Goal: Find specific page/section: Find specific page/section

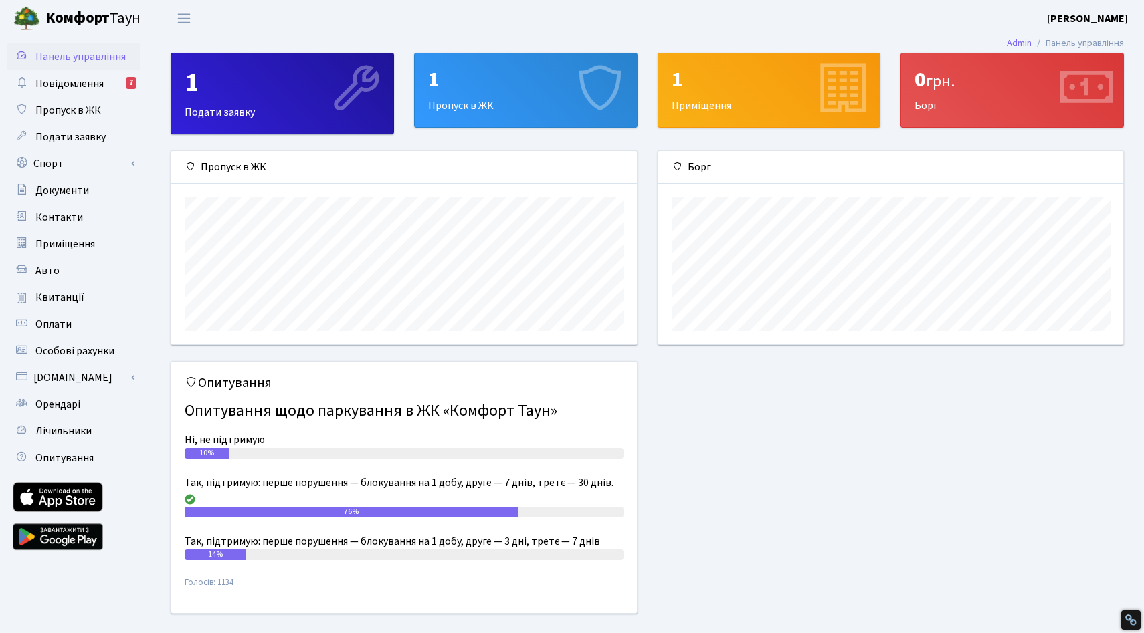
scroll to position [193, 465]
click at [69, 310] on link "Квитанції" at bounding box center [74, 297] width 134 height 27
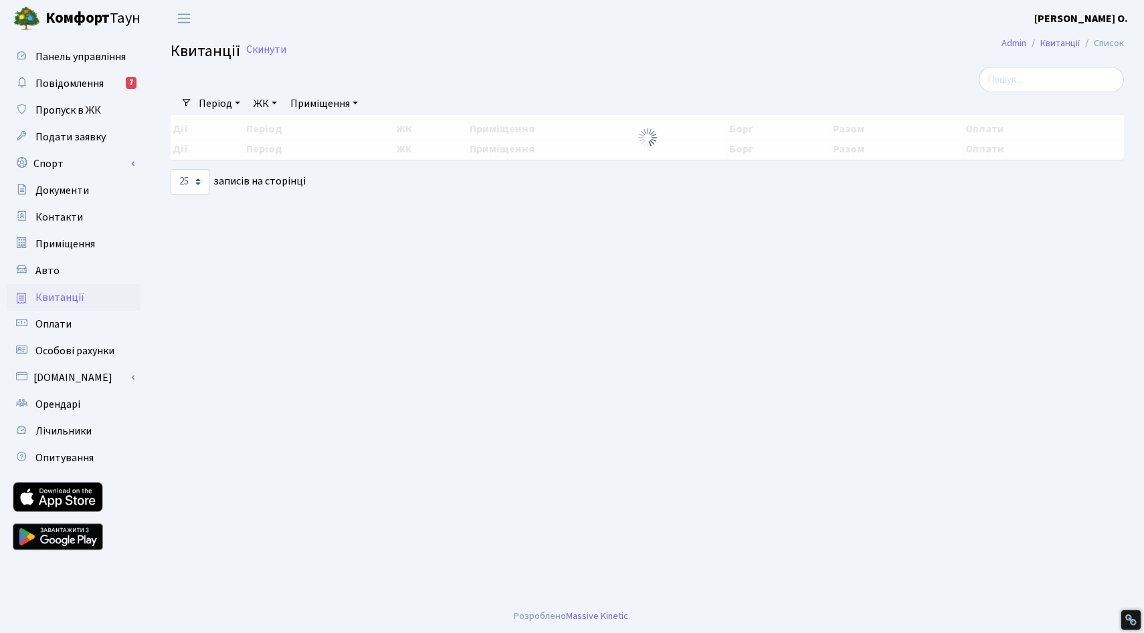
select select "25"
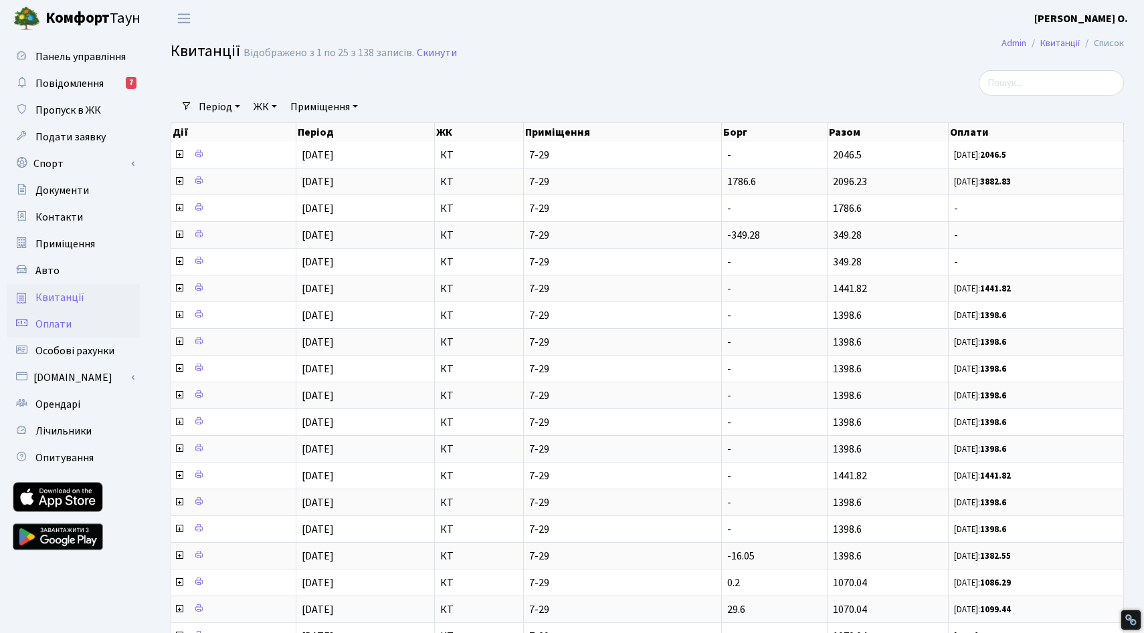
click at [70, 322] on span "Оплати" at bounding box center [53, 324] width 36 height 15
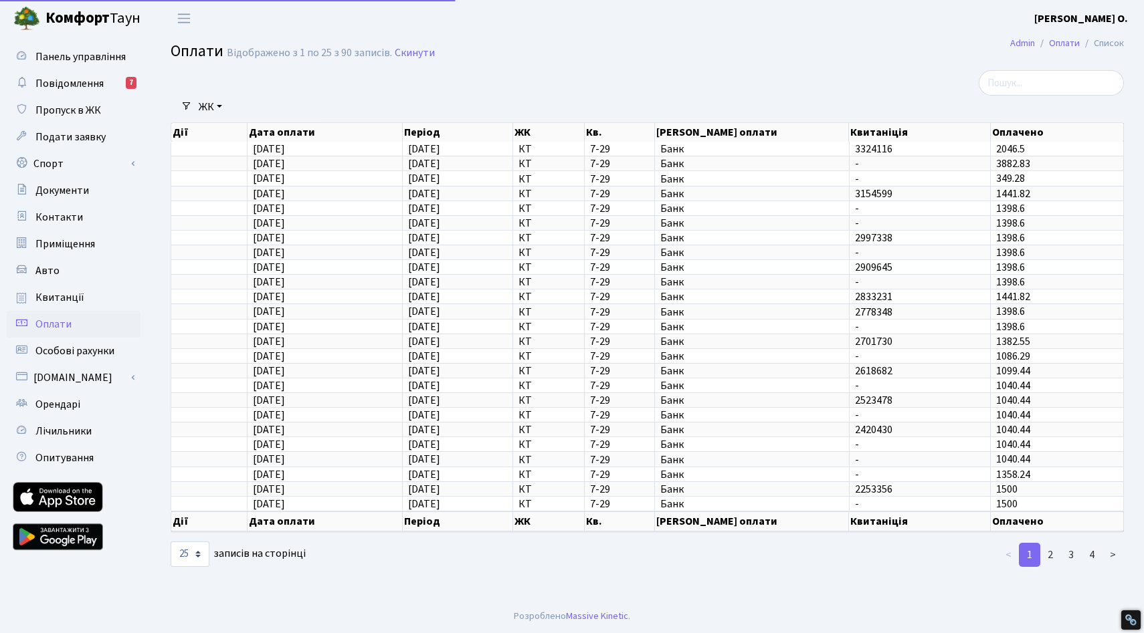
select select "25"
